Goal: Transaction & Acquisition: Download file/media

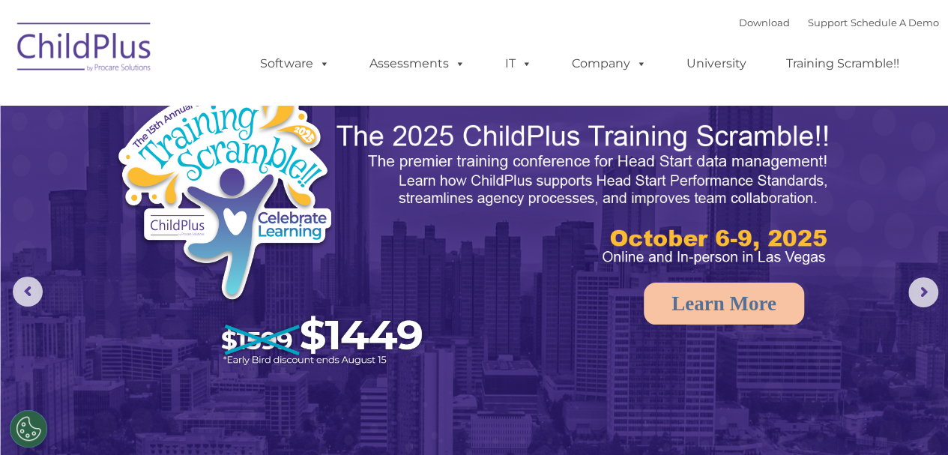
select select "MEDIUM"
click at [754, 28] on link "Download" at bounding box center [764, 22] width 51 height 12
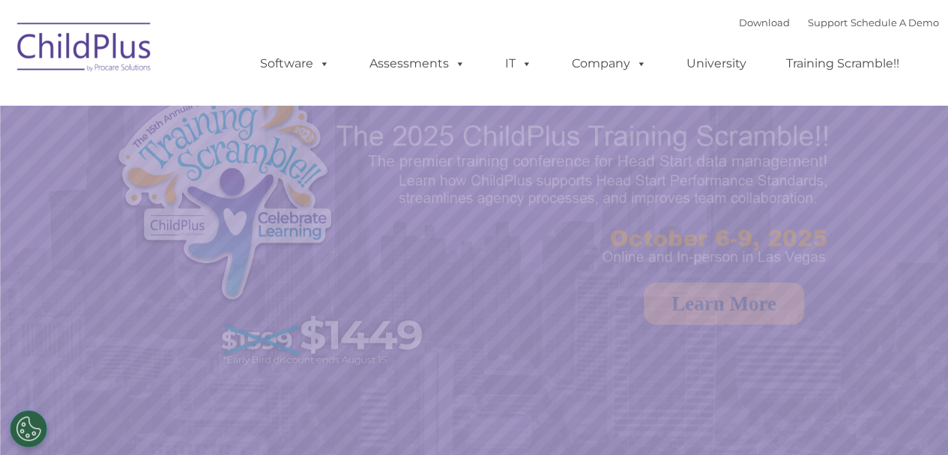
select select "MEDIUM"
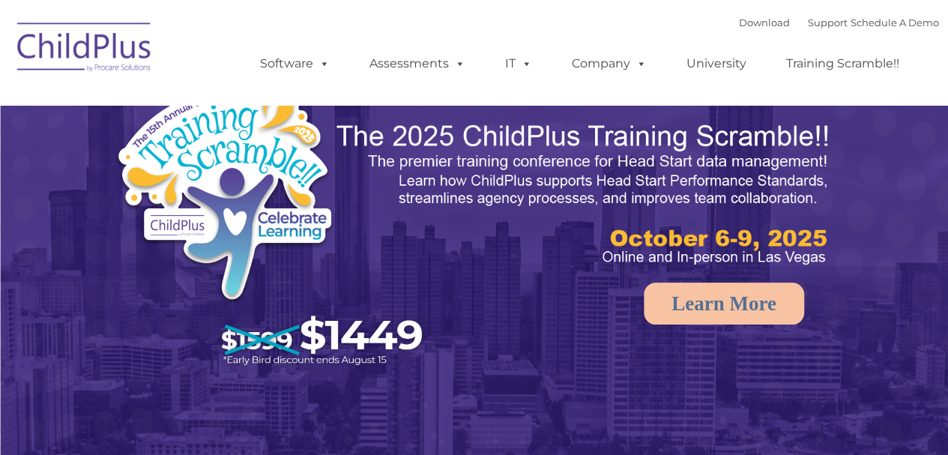
select select "MEDIUM"
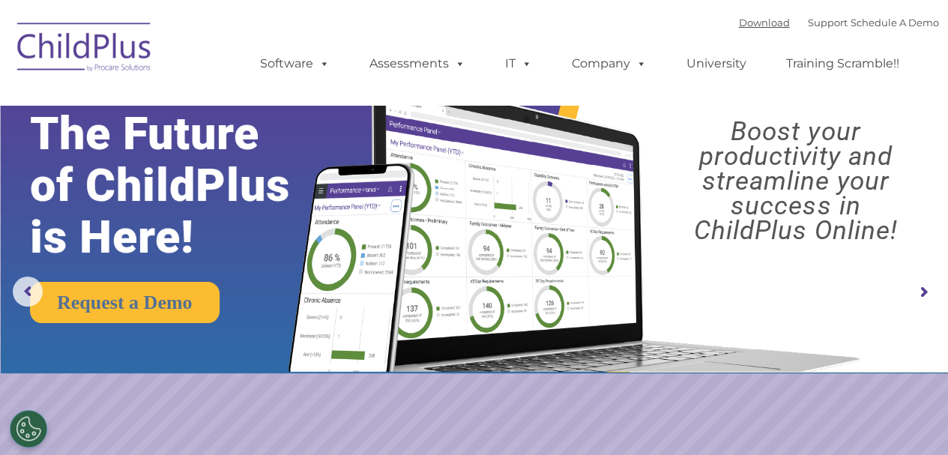
click at [739, 22] on link "Download" at bounding box center [764, 22] width 51 height 12
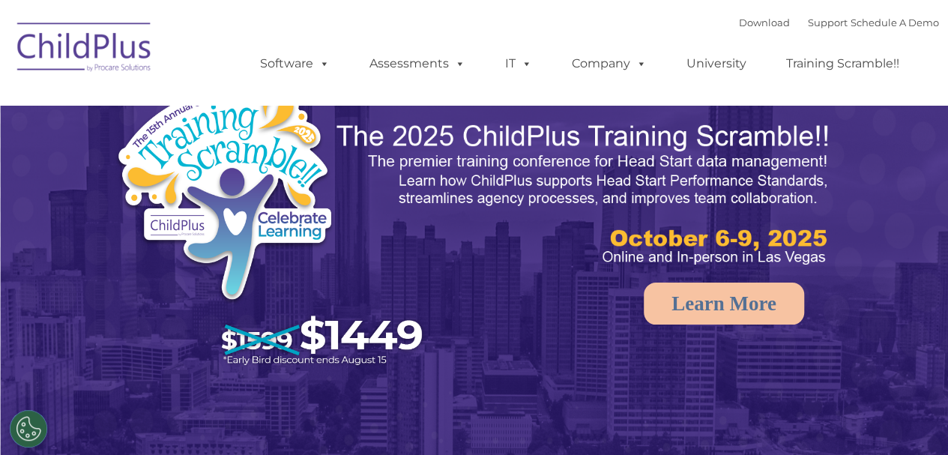
select select "MEDIUM"
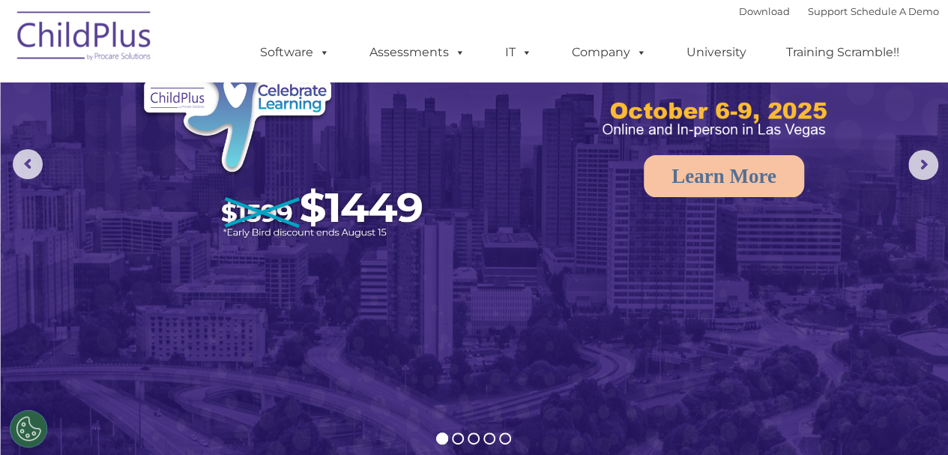
scroll to position [133, 0]
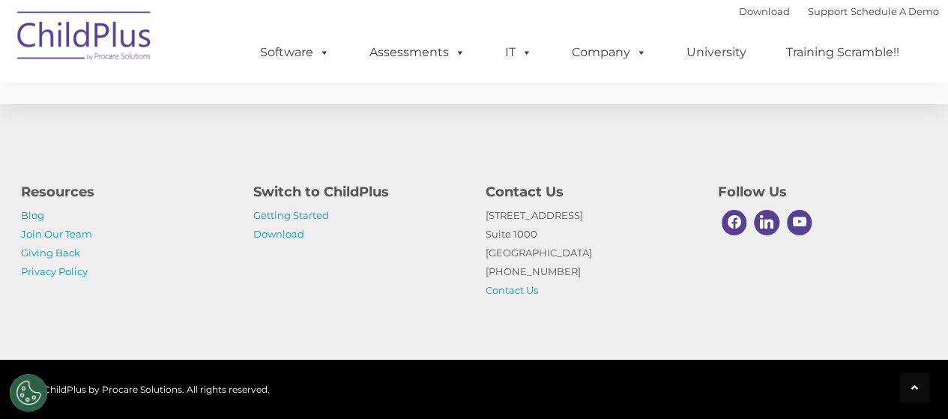
scroll to position [2913, 0]
click at [290, 214] on link "Getting Started" at bounding box center [291, 215] width 76 height 12
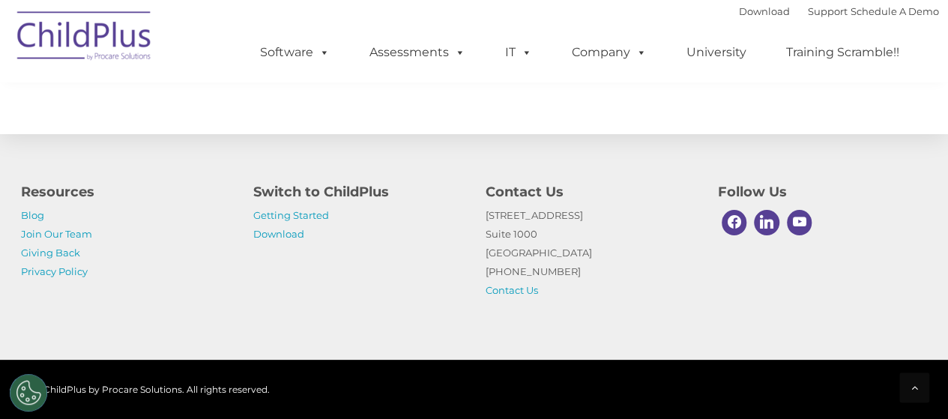
scroll to position [2491, 0]
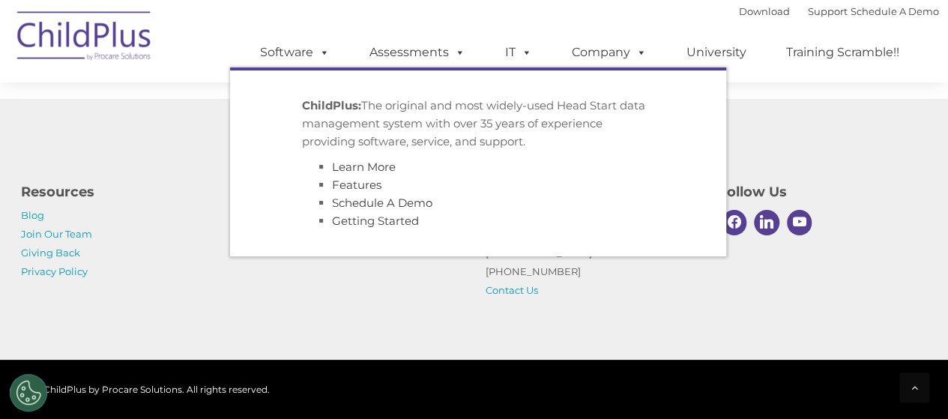
click at [297, 54] on link "Software" at bounding box center [295, 52] width 100 height 30
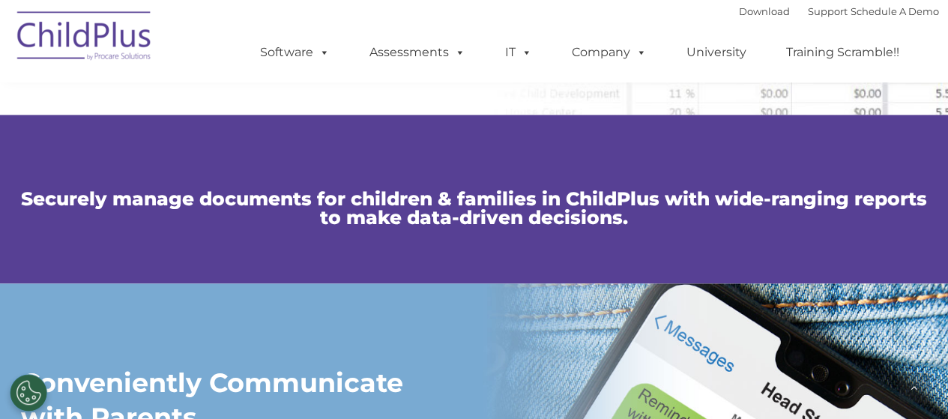
scroll to position [996, 0]
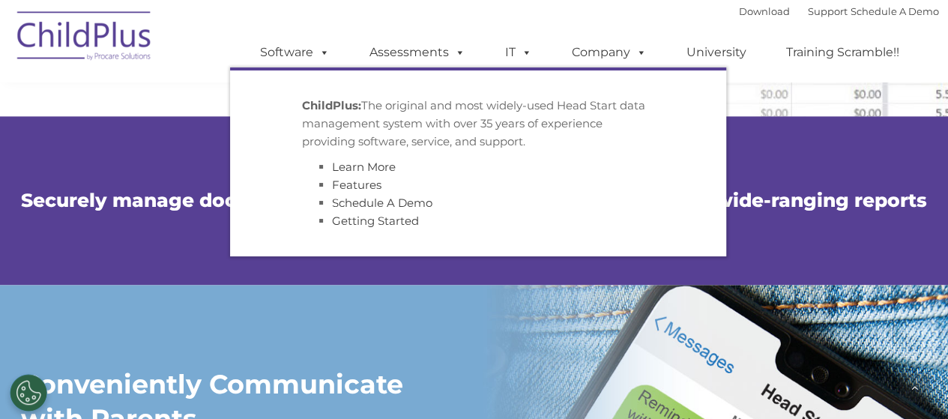
click at [310, 59] on link "Software" at bounding box center [295, 52] width 100 height 30
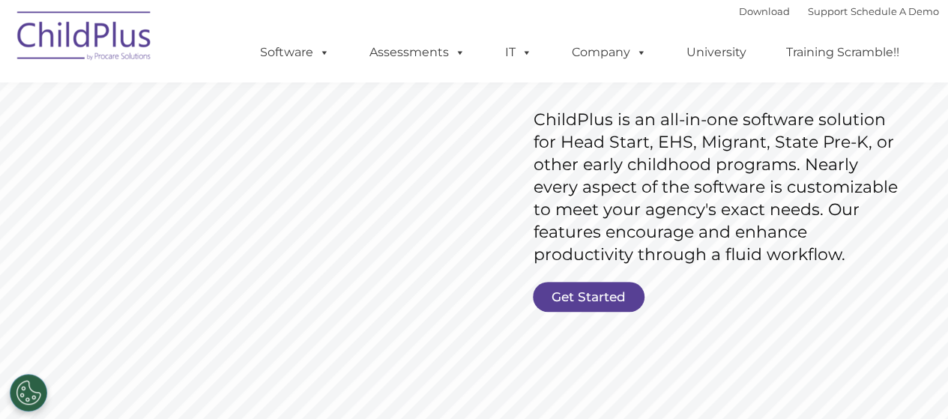
scroll to position [223, 0]
click at [614, 306] on link "Get Started" at bounding box center [589, 296] width 112 height 30
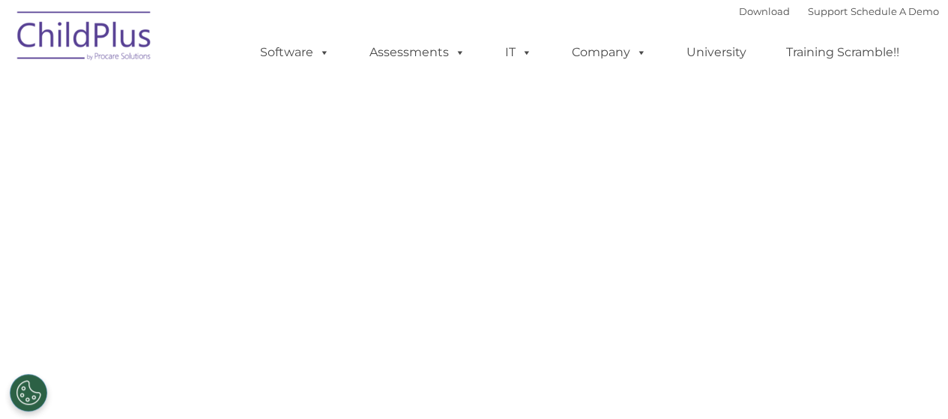
select select "MEDIUM"
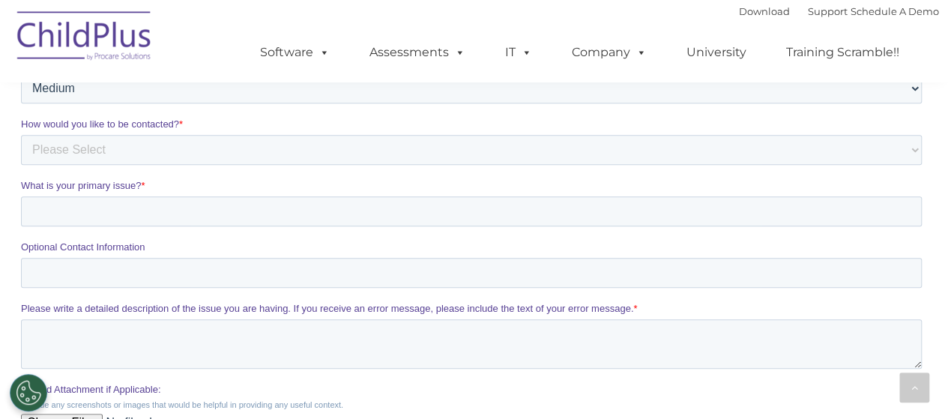
scroll to position [901, 0]
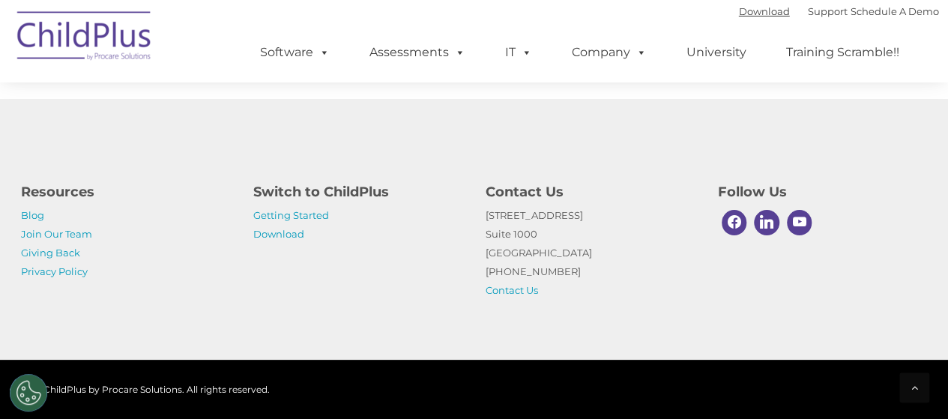
click at [742, 14] on link "Download" at bounding box center [764, 11] width 51 height 12
